Goal: Task Accomplishment & Management: Complete application form

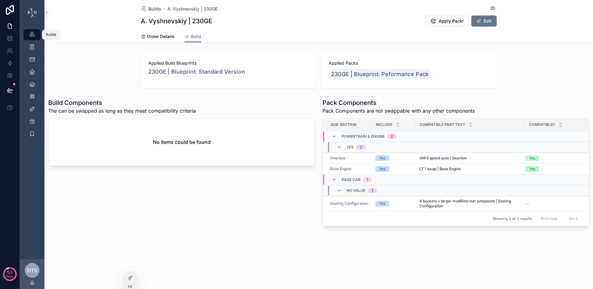
click at [33, 34] on icon "scrollable content" at bounding box center [32, 35] width 6 height 6
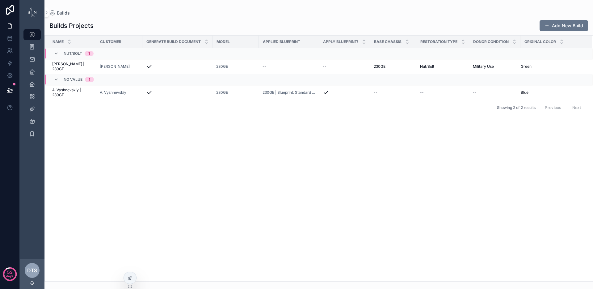
click at [251, 163] on div "Name Customer Generate Build Document Model Applied Blueprint Apply Blueprint! …" at bounding box center [319, 158] width 548 height 245
click at [129, 279] on icon at bounding box center [129, 278] width 3 height 3
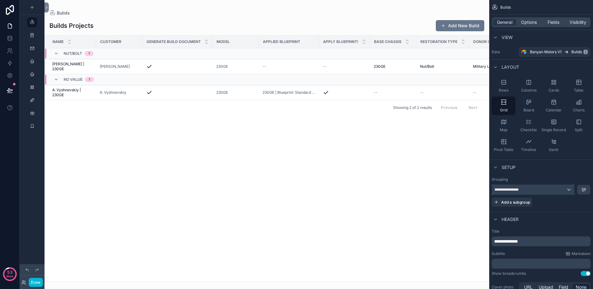
click at [566, 189] on div "**********" at bounding box center [533, 189] width 82 height 10
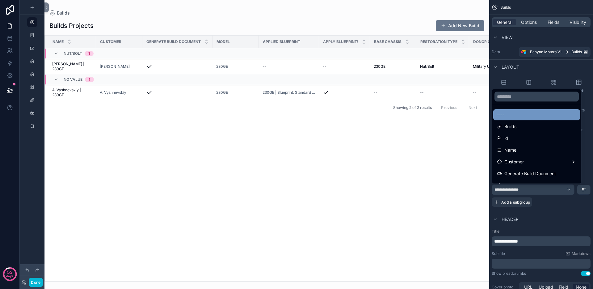
click at [551, 116] on div "----" at bounding box center [536, 114] width 79 height 7
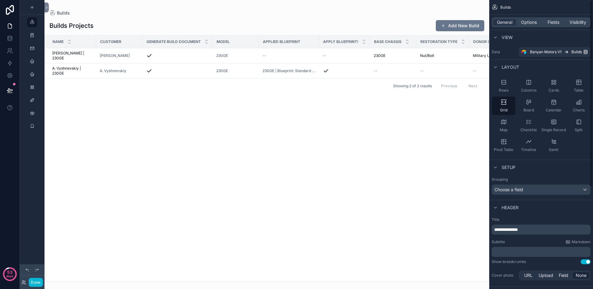
click at [274, 142] on div "scrollable content" at bounding box center [266, 144] width 445 height 289
click at [555, 193] on div "Choose a field" at bounding box center [541, 189] width 98 height 10
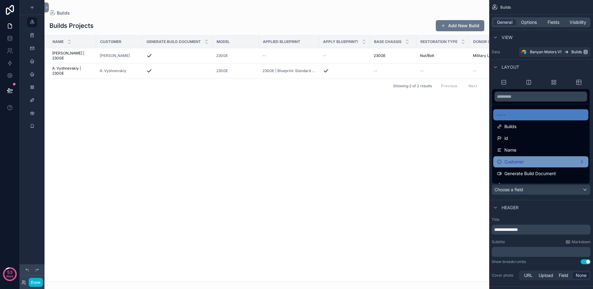
click at [541, 159] on div "Customer" at bounding box center [541, 161] width 88 height 7
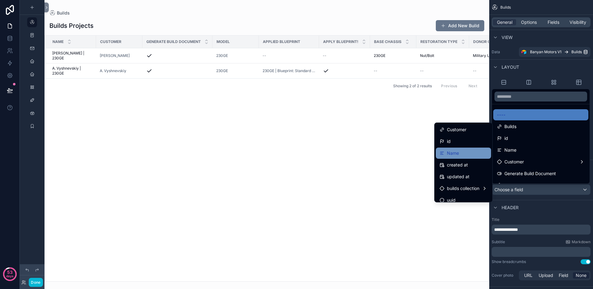
click at [461, 152] on div "Name" at bounding box center [464, 152] width 48 height 7
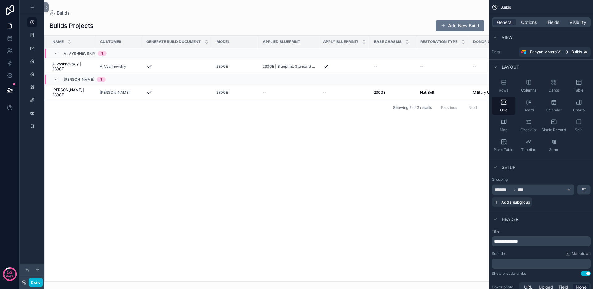
click at [219, 145] on div "Name Customer Generate Build Document Model Applied Blueprint Apply Blueprint! …" at bounding box center [267, 158] width 444 height 245
drag, startPoint x: 318, startPoint y: 39, endPoint x: 352, endPoint y: 42, distance: 33.9
click at [352, 42] on tr "Name Customer Generate Build Document Model Applied Blueprint Apply Blueprint! …" at bounding box center [320, 42] width 551 height 13
click at [272, 164] on div "Name Customer Generate Build Document Model Applied Blueprint Apply Blueprint! …" at bounding box center [267, 158] width 444 height 245
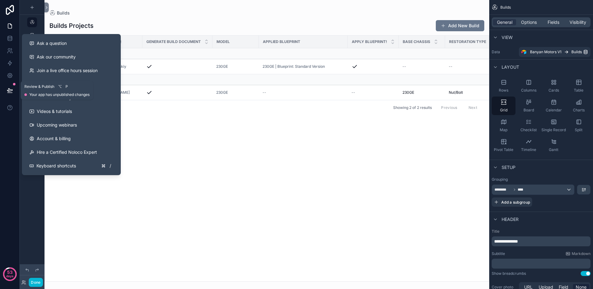
click at [13, 91] on button at bounding box center [10, 90] width 14 height 17
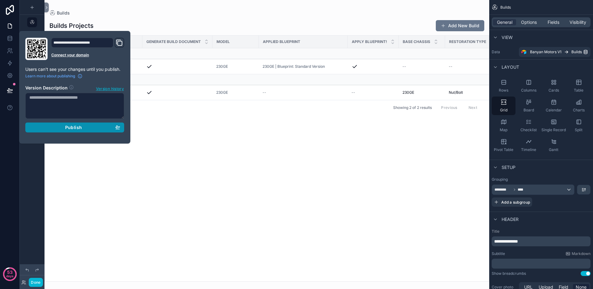
click at [68, 126] on span "Publish" at bounding box center [73, 128] width 17 height 6
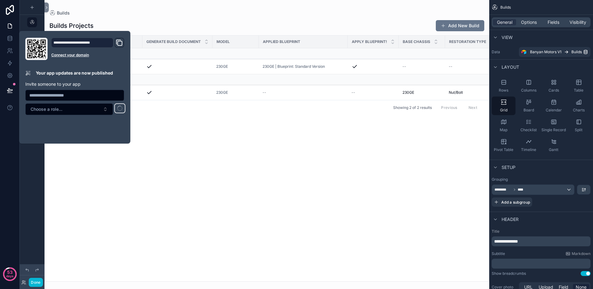
click at [153, 128] on div "Name Customer Generate Build Document Model Applied Blueprint Apply Blueprint! …" at bounding box center [267, 158] width 444 height 245
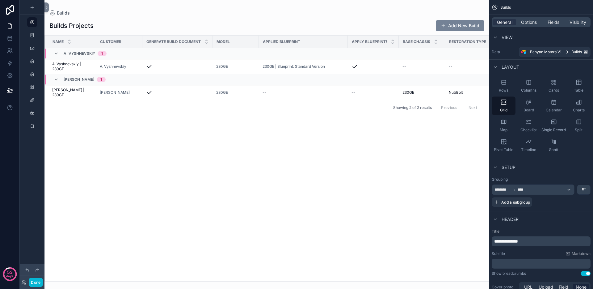
click at [451, 25] on button "Add New Build" at bounding box center [460, 25] width 49 height 11
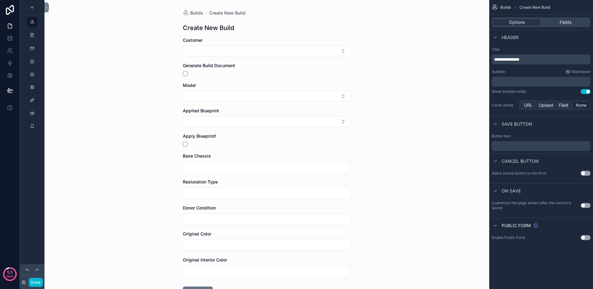
click at [535, 58] on p "**********" at bounding box center [541, 59] width 95 height 6
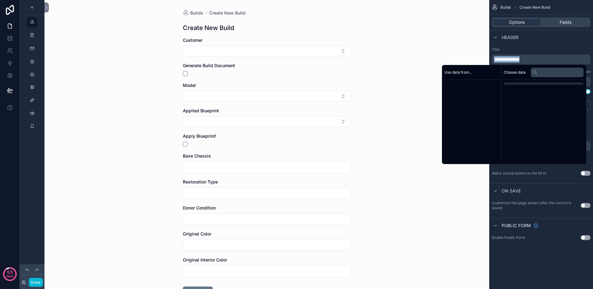
click at [535, 59] on p "**********" at bounding box center [541, 59] width 95 height 6
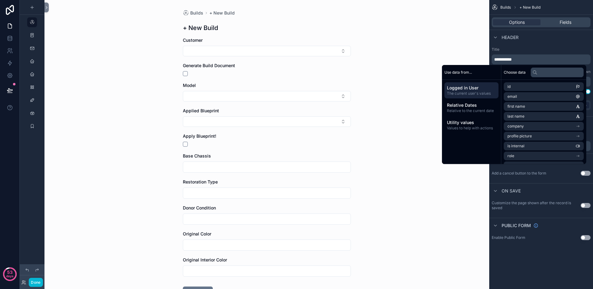
drag, startPoint x: 549, startPoint y: 49, endPoint x: 555, endPoint y: 34, distance: 16.0
click at [549, 49] on label "Title" at bounding box center [541, 49] width 99 height 5
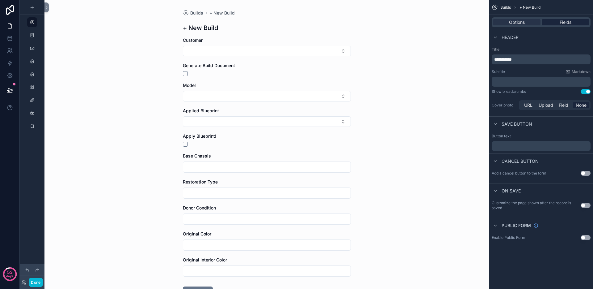
click at [564, 22] on span "Fields" at bounding box center [566, 22] width 12 height 6
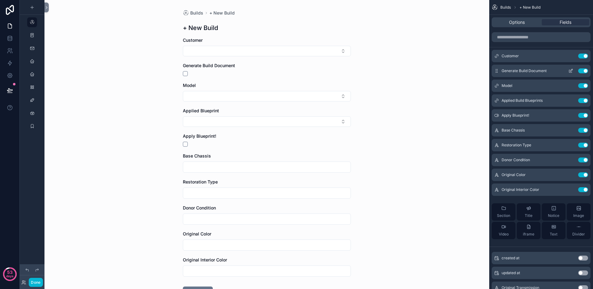
click at [584, 70] on button "Use setting" at bounding box center [583, 70] width 10 height 5
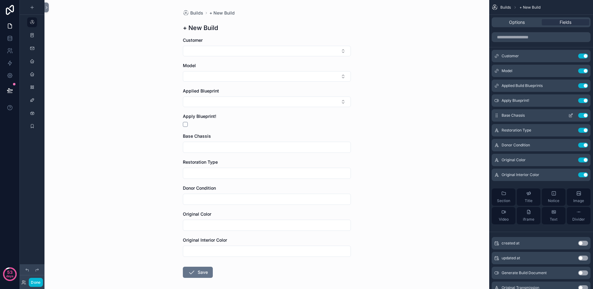
click at [584, 116] on button "Use setting" at bounding box center [583, 115] width 10 height 5
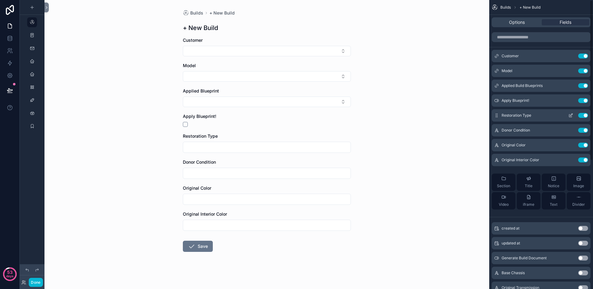
click at [584, 116] on button "Use setting" at bounding box center [583, 115] width 10 height 5
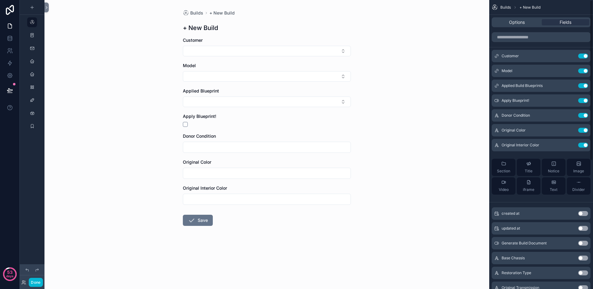
click at [584, 116] on button "Use setting" at bounding box center [583, 115] width 10 height 5
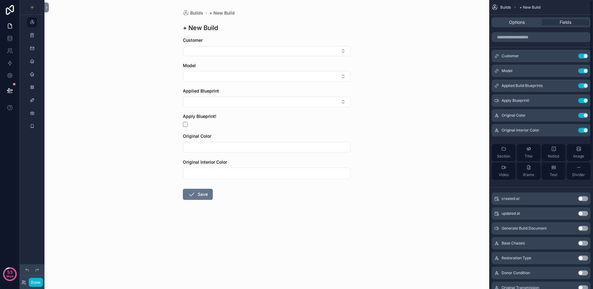
click at [584, 116] on button "Use setting" at bounding box center [583, 115] width 10 height 5
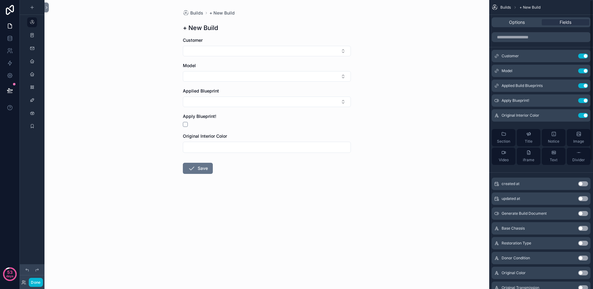
click at [584, 116] on button "Use setting" at bounding box center [583, 115] width 10 height 5
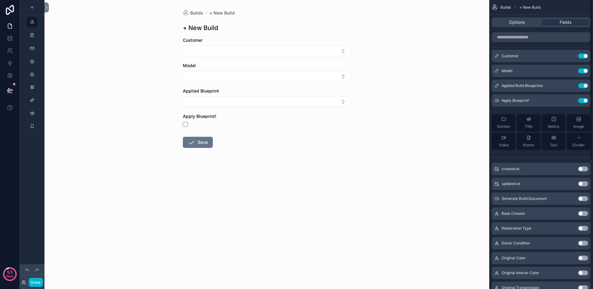
click at [489, 122] on div "Customer Use setting Model Use setting Applied Build Blueprints Use setting App…" at bounding box center [541, 102] width 104 height 105
click at [517, 121] on button "Title" at bounding box center [529, 122] width 24 height 17
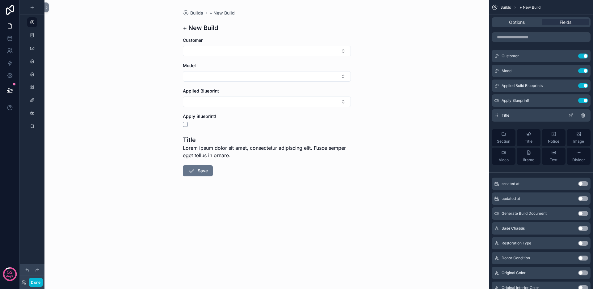
click at [582, 116] on icon "scrollable content" at bounding box center [583, 115] width 5 height 5
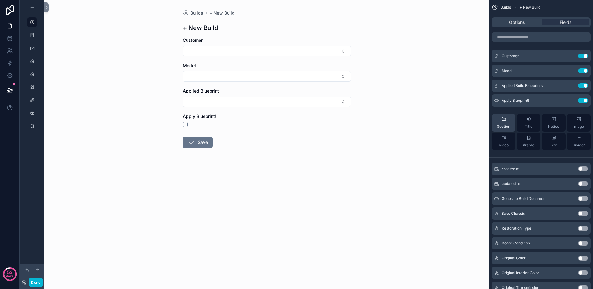
click at [505, 118] on icon "scrollable content" at bounding box center [503, 118] width 5 height 5
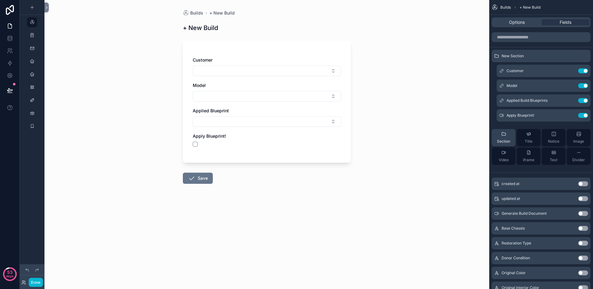
click at [503, 140] on span "Section" at bounding box center [503, 141] width 13 height 5
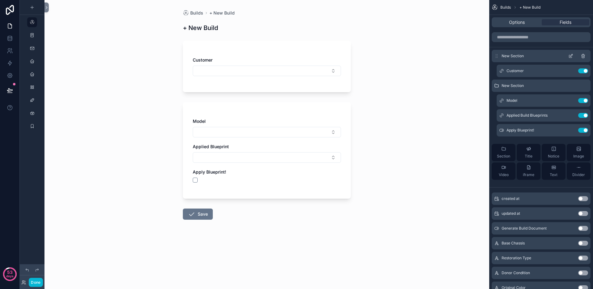
click at [572, 56] on icon "scrollable content" at bounding box center [571, 55] width 2 height 2
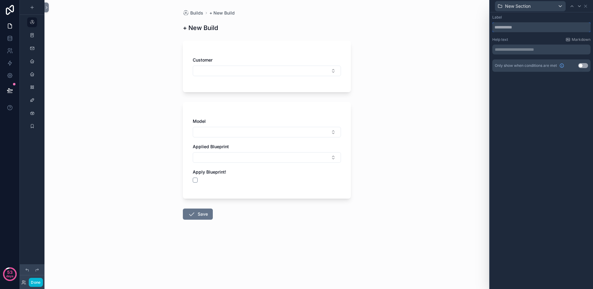
click at [516, 28] on input "text" at bounding box center [541, 27] width 98 height 10
type input "*"
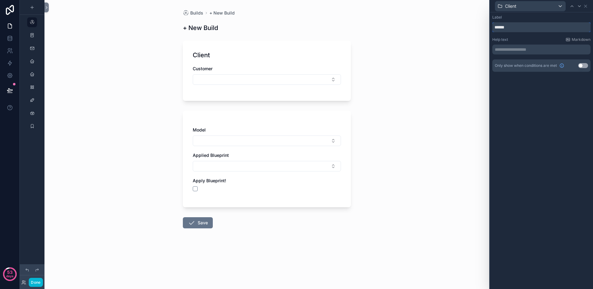
type input "******"
click at [330, 57] on div "Client" at bounding box center [267, 55] width 148 height 9
click at [549, 8] on div "Client" at bounding box center [530, 6] width 70 height 10
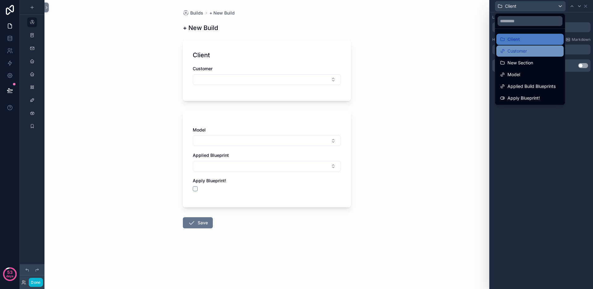
click at [538, 53] on div "Customer" at bounding box center [530, 50] width 60 height 7
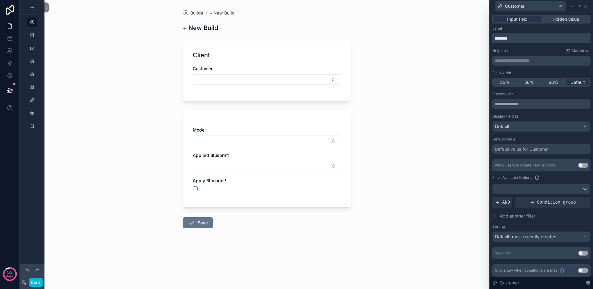
click at [525, 34] on input "********" at bounding box center [541, 38] width 98 height 10
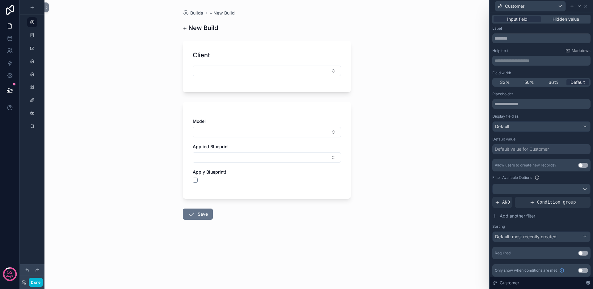
click at [272, 115] on div "Model Applied Blueprint Apply Blueprint!" at bounding box center [267, 150] width 168 height 96
click at [529, 8] on div "Customer" at bounding box center [530, 6] width 70 height 10
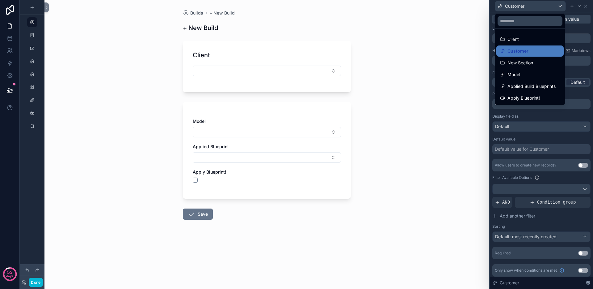
click at [525, 64] on span "New Section" at bounding box center [521, 62] width 26 height 7
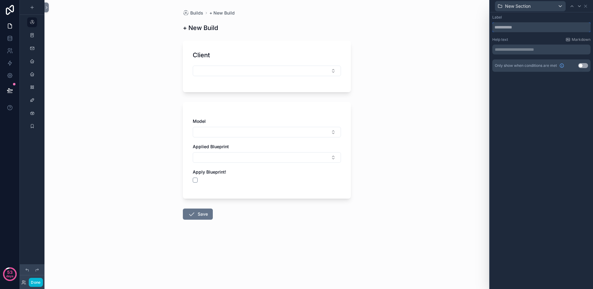
click at [515, 27] on input "text" at bounding box center [541, 27] width 98 height 10
type input "*"
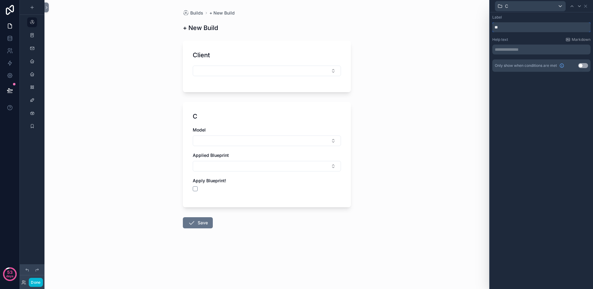
type input "*"
type input "*****"
click at [518, 130] on div "**********" at bounding box center [541, 150] width 103 height 276
click at [517, 5] on span "Model" at bounding box center [511, 6] width 13 height 6
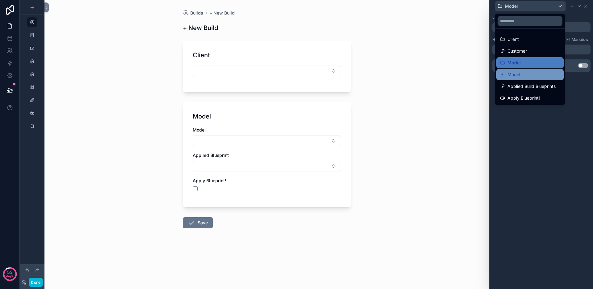
click at [521, 76] on div "Model" at bounding box center [530, 74] width 60 height 7
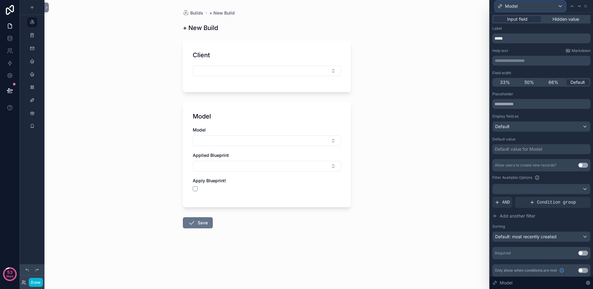
click at [543, 8] on div "Model" at bounding box center [530, 6] width 70 height 10
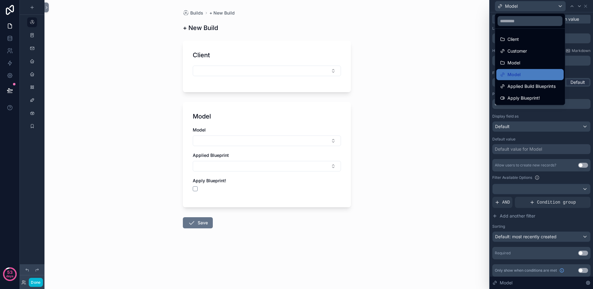
click at [587, 7] on div at bounding box center [541, 144] width 103 height 289
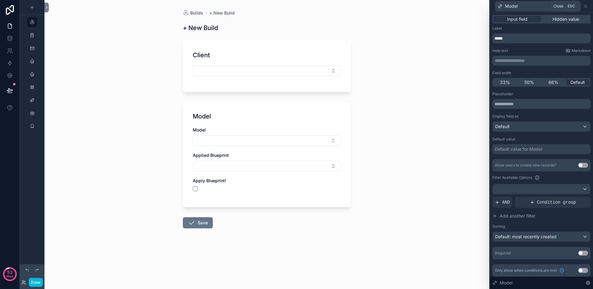
click at [587, 7] on icon at bounding box center [585, 6] width 5 height 5
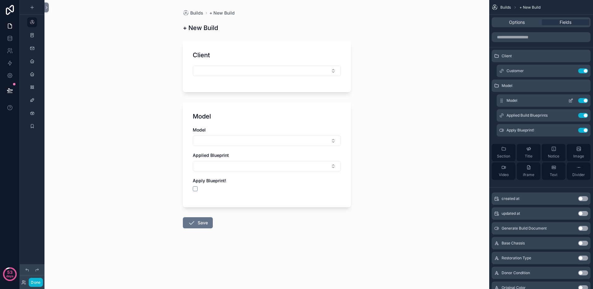
click at [572, 100] on icon "scrollable content" at bounding box center [570, 100] width 5 height 5
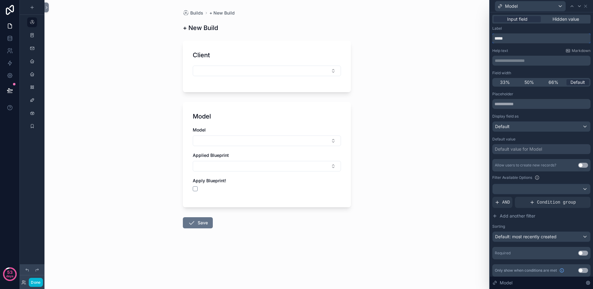
click at [533, 36] on input "*****" at bounding box center [541, 38] width 98 height 10
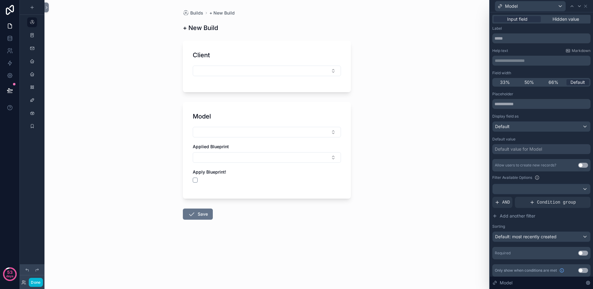
click at [420, 103] on div "Builds + New Build + New Build Client Model Applied Blueprint Apply Blueprint! …" at bounding box center [266, 144] width 445 height 289
click at [554, 7] on div "Model" at bounding box center [530, 6] width 70 height 10
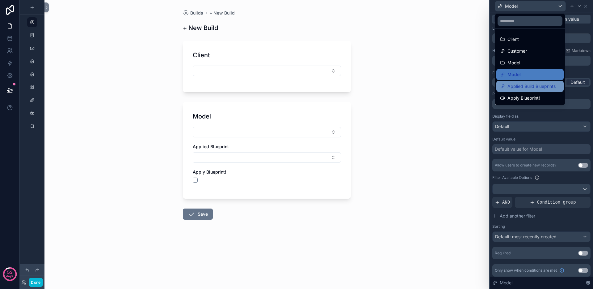
click at [525, 85] on span "Applied Build Blueprints" at bounding box center [532, 85] width 48 height 7
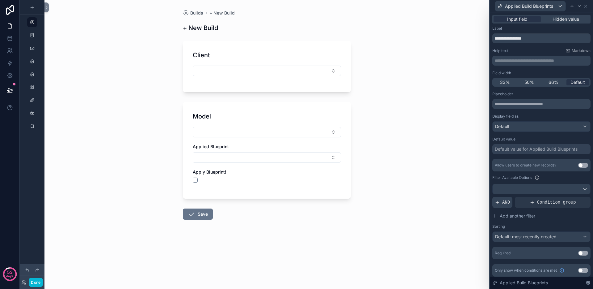
click at [504, 204] on span "AND" at bounding box center [506, 202] width 8 height 6
click at [582, 197] on icon at bounding box center [584, 197] width 4 height 4
click at [574, 189] on div at bounding box center [542, 189] width 98 height 10
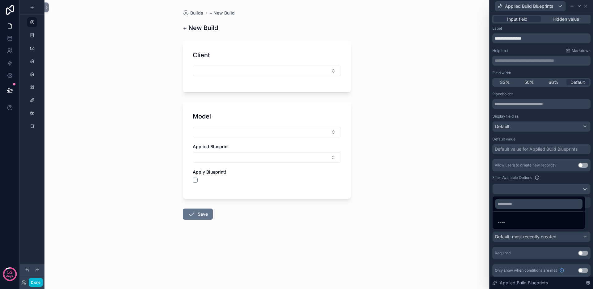
click at [534, 174] on div at bounding box center [541, 144] width 103 height 289
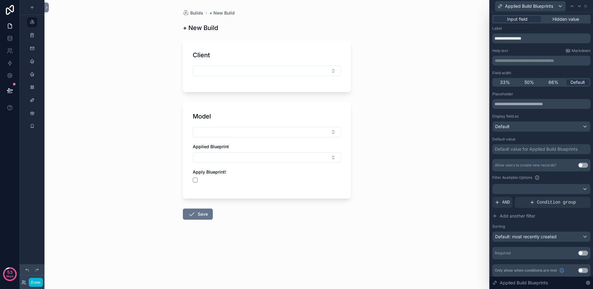
scroll to position [2, 0]
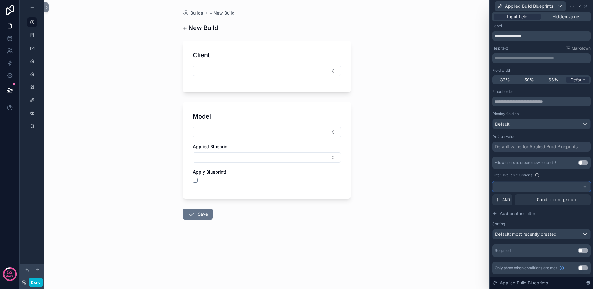
click at [540, 184] on div at bounding box center [542, 186] width 98 height 10
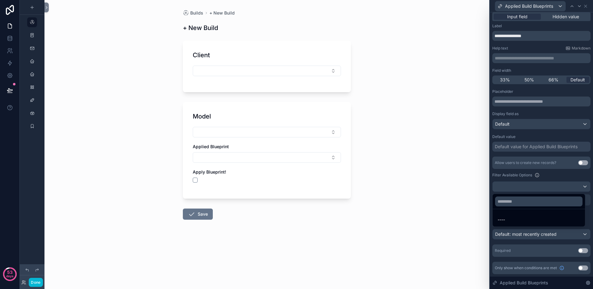
click at [529, 171] on div at bounding box center [541, 144] width 103 height 289
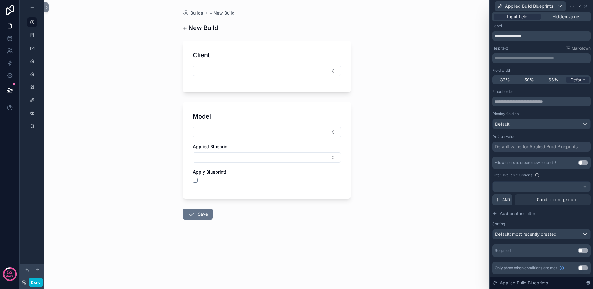
click at [509, 200] on span "AND" at bounding box center [506, 199] width 8 height 6
click at [573, 195] on icon at bounding box center [575, 195] width 4 height 4
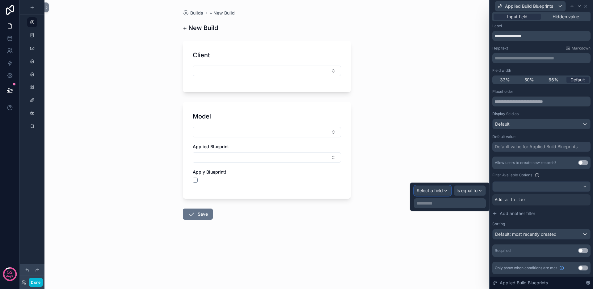
click at [446, 191] on div "Select a field" at bounding box center [432, 190] width 37 height 10
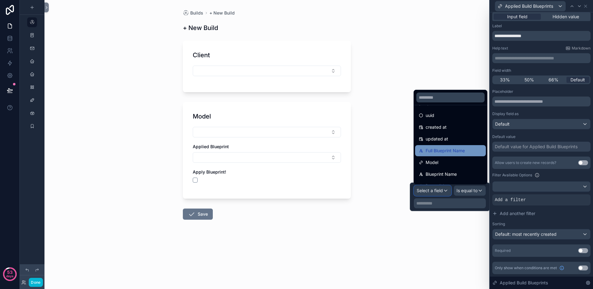
scroll to position [16, 0]
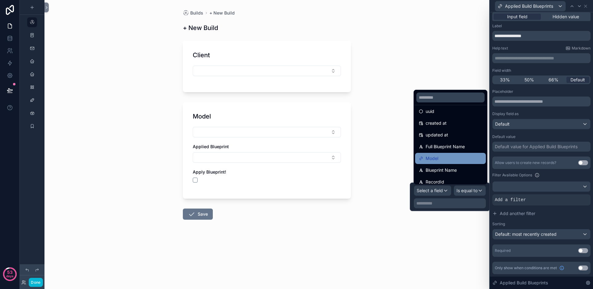
click at [446, 158] on div "Model" at bounding box center [450, 157] width 63 height 7
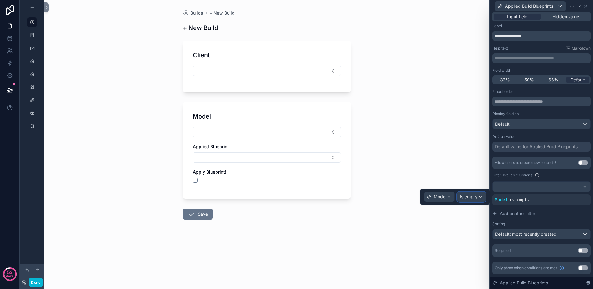
click at [468, 198] on span "Is empty" at bounding box center [469, 196] width 18 height 6
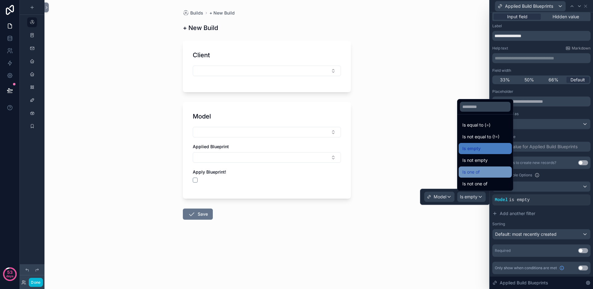
click at [471, 174] on span "Is one of" at bounding box center [471, 171] width 17 height 7
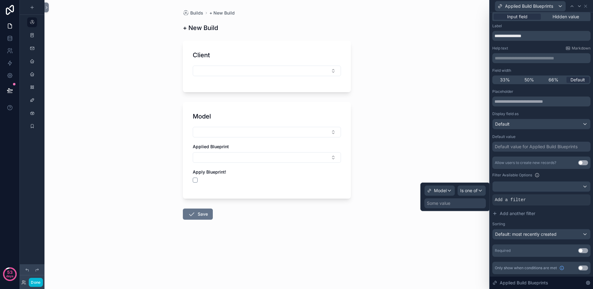
click at [468, 201] on div "Some value" at bounding box center [455, 203] width 61 height 10
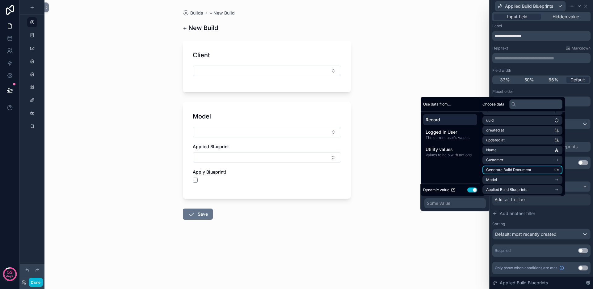
scroll to position [12, 0]
click at [512, 175] on li "Model" at bounding box center [523, 175] width 80 height 9
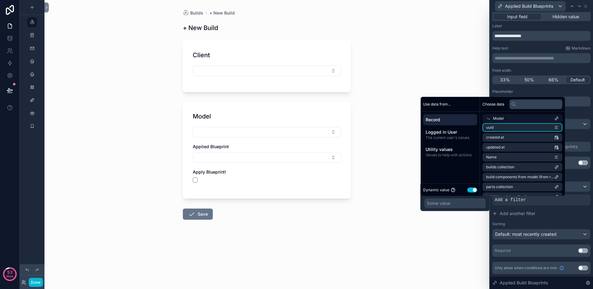
scroll to position [0, 0]
click at [501, 129] on li "id" at bounding box center [523, 129] width 80 height 9
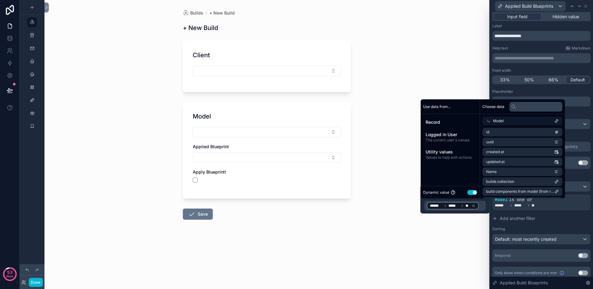
click at [425, 238] on div "Builds + New Build + New Build Client Model Applied Blueprint Apply Blueprint! …" at bounding box center [266, 144] width 445 height 289
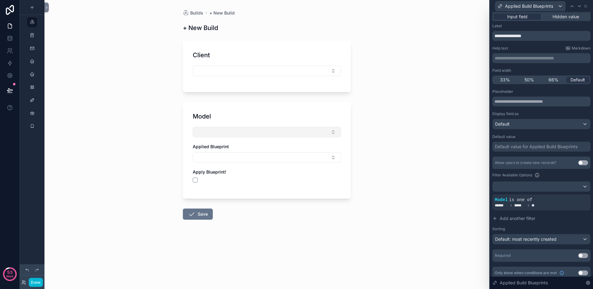
click at [246, 131] on button "Select Button" at bounding box center [267, 132] width 148 height 11
click at [231, 156] on span "1973 Porsche 911s 2.4L" at bounding box center [221, 156] width 48 height 6
click at [359, 146] on div "Builds + New Build + New Build Client Model 1973 Porsche 911s 2.4L Applied Blue…" at bounding box center [266, 144] width 445 height 289
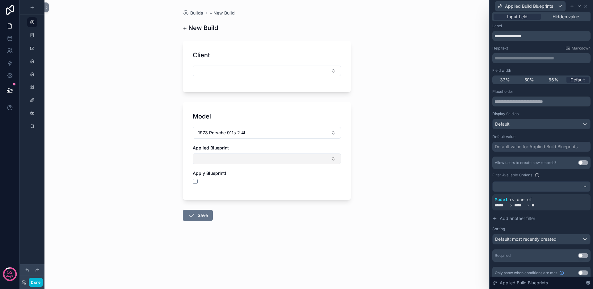
click at [293, 158] on button "Select Button" at bounding box center [267, 158] width 148 height 11
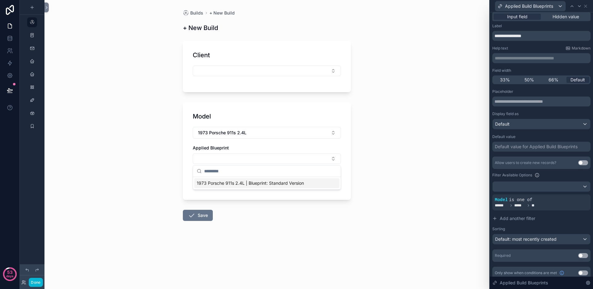
click at [323, 183] on div "1973 Porsche 911s 2.4L | Blueprint: Standard Version" at bounding box center [266, 183] width 145 height 10
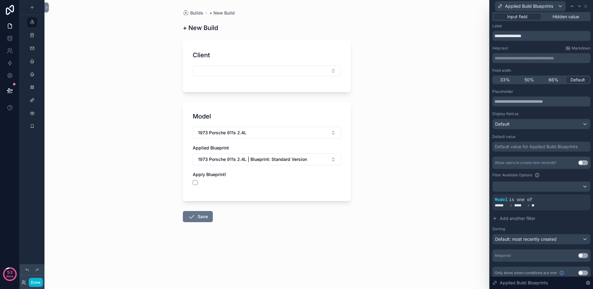
click at [386, 164] on div "Builds + New Build + New Build Client Model 1973 Porsche 911s 2.4L Applied Blue…" at bounding box center [266, 144] width 445 height 289
click at [194, 182] on button "scrollable content" at bounding box center [195, 182] width 5 height 5
click at [218, 73] on button "Select Button" at bounding box center [267, 70] width 148 height 11
click at [210, 104] on span "A. Vyshnevskiy" at bounding box center [212, 105] width 31 height 6
drag, startPoint x: 156, startPoint y: 129, endPoint x: 158, endPoint y: 148, distance: 18.6
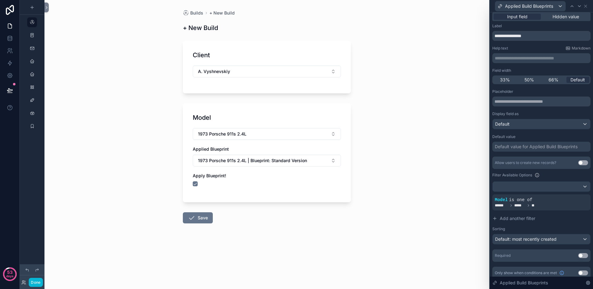
click at [156, 129] on div "Builds + New Build + New Build Client A. Vyshnevskiy Model 1973 Porsche 911s 2.…" at bounding box center [266, 144] width 445 height 289
click at [195, 214] on button "Save" at bounding box center [198, 217] width 30 height 11
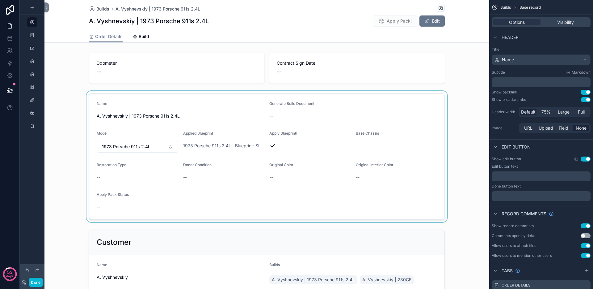
click at [66, 111] on div "scrollable content" at bounding box center [266, 156] width 445 height 131
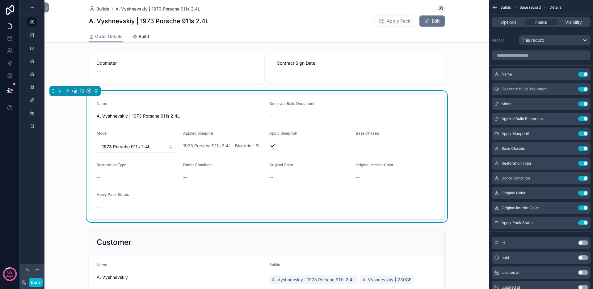
click at [140, 35] on span "Build" at bounding box center [144, 36] width 11 height 6
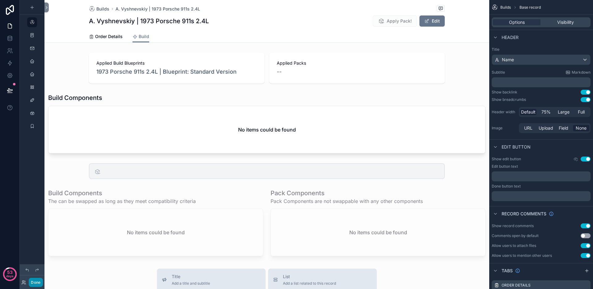
click at [36, 285] on button "Done" at bounding box center [36, 281] width 14 height 9
